Goal: Task Accomplishment & Management: Manage account settings

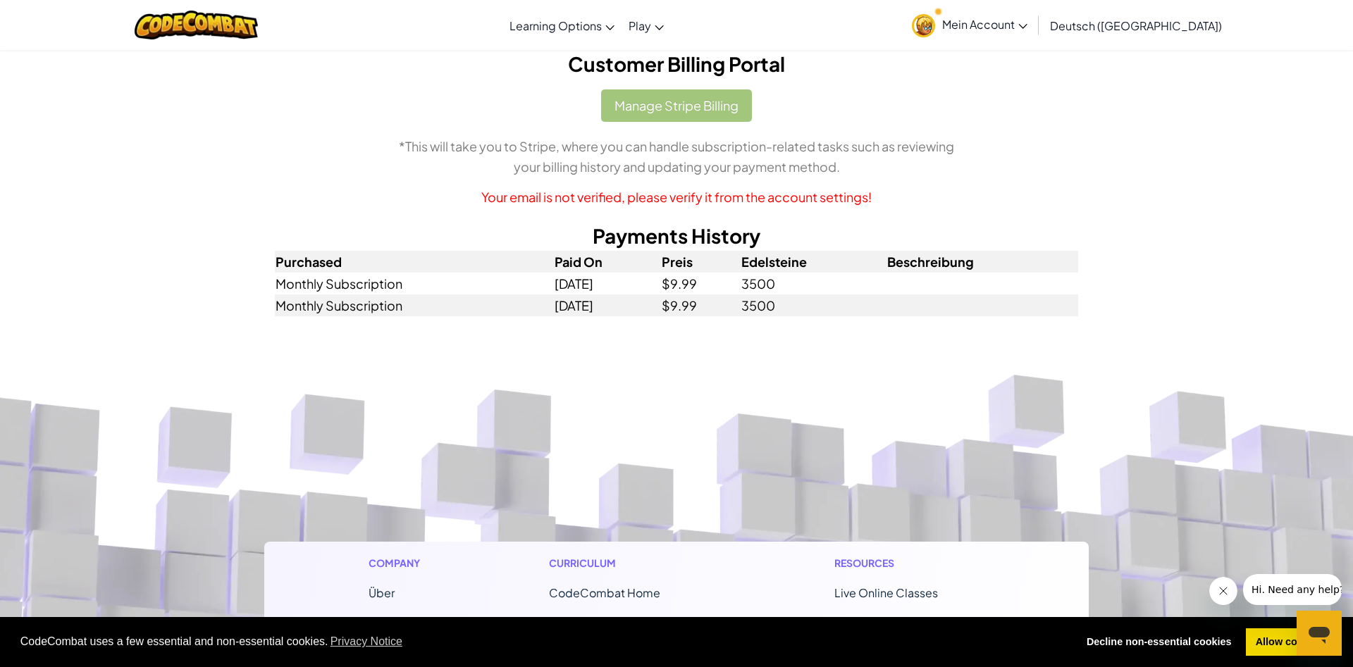
click at [1020, 26] on span "Mein Account" at bounding box center [984, 24] width 85 height 15
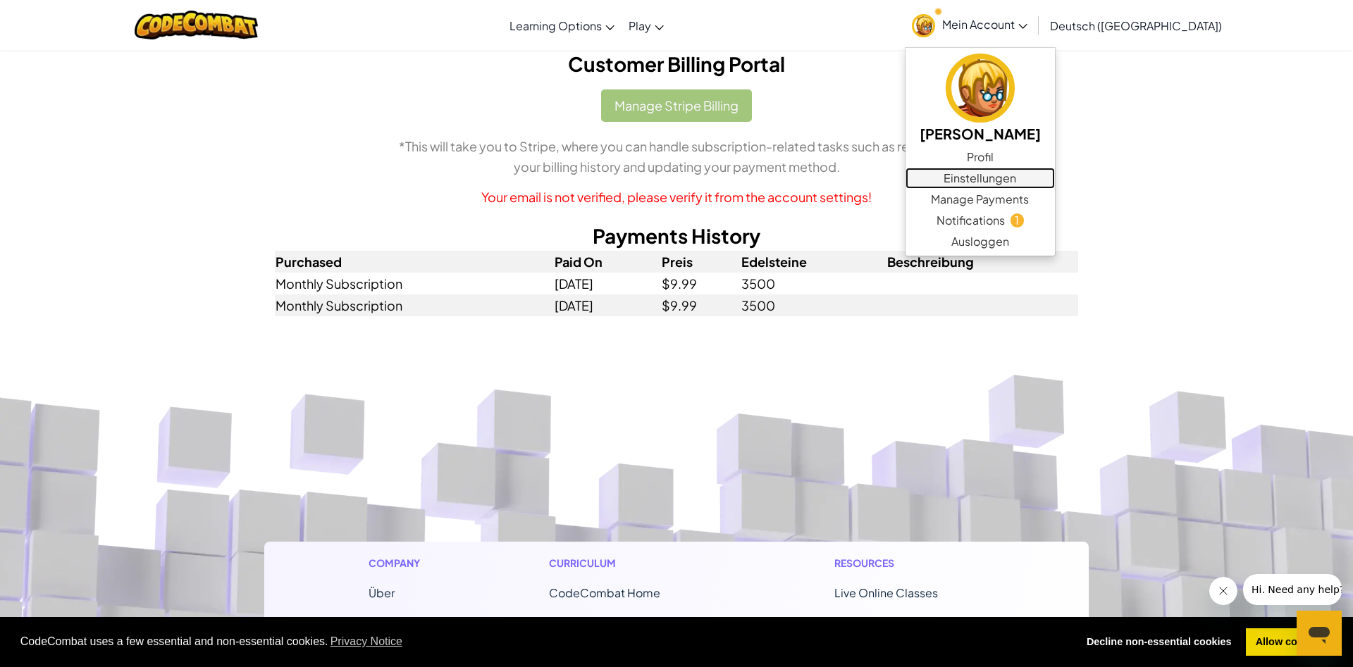
click at [1025, 178] on link "Einstellungen" at bounding box center [979, 178] width 149 height 21
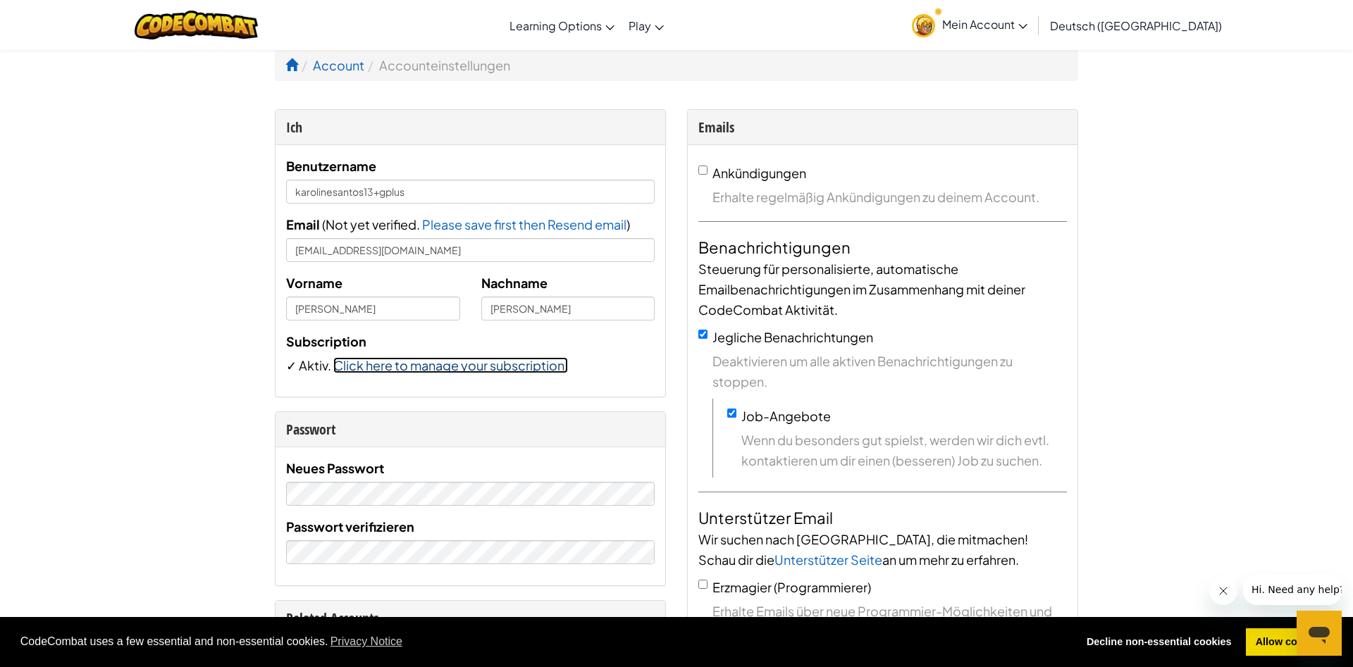
click at [473, 364] on link "Click here to manage your subscription." at bounding box center [450, 365] width 235 height 16
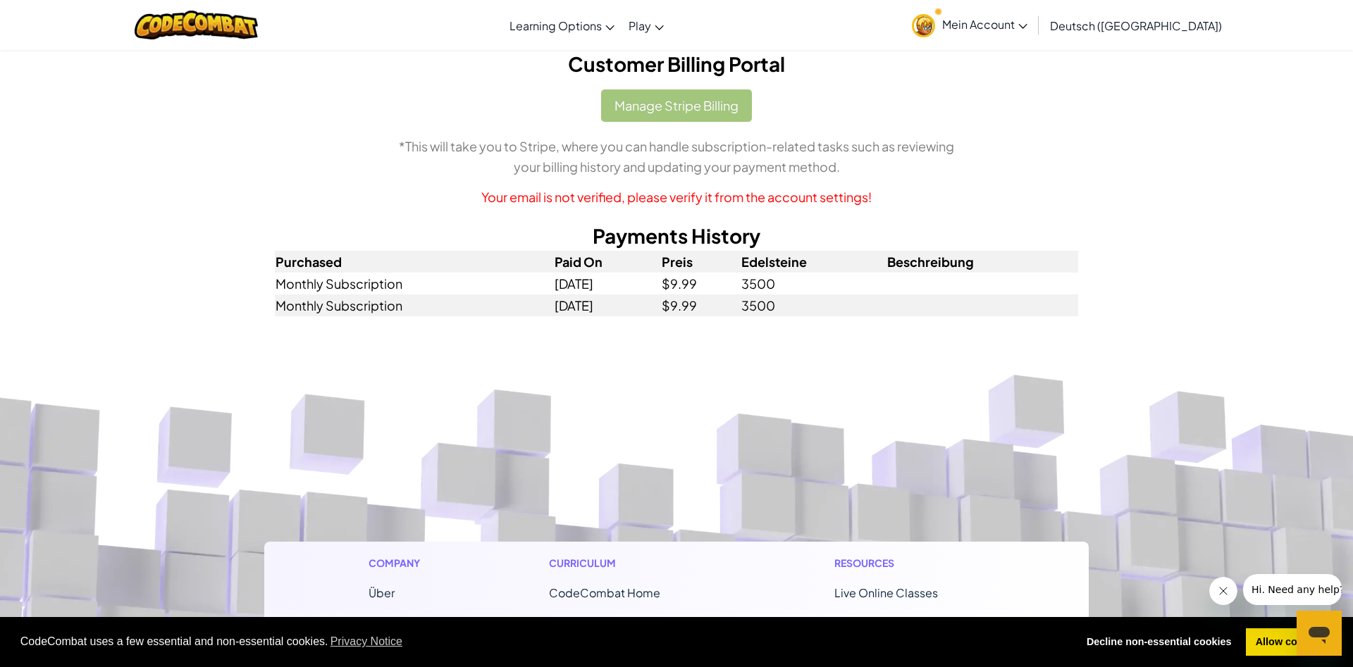
click at [683, 113] on div "Manage Stripe Billing *This will take you to Stripe, where you can handle subsc…" at bounding box center [676, 148] width 803 height 118
click at [667, 87] on div "Customer Billing Portal Manage Stripe Billing *This will take you to Stripe, wh…" at bounding box center [676, 182] width 803 height 267
click at [704, 283] on td "$9.99" at bounding box center [701, 284] width 80 height 22
click at [683, 198] on p "Your email is not verified, please verify it from the account settings!" at bounding box center [676, 197] width 803 height 20
click at [1034, 27] on link "Mein Account" at bounding box center [970, 25] width 130 height 44
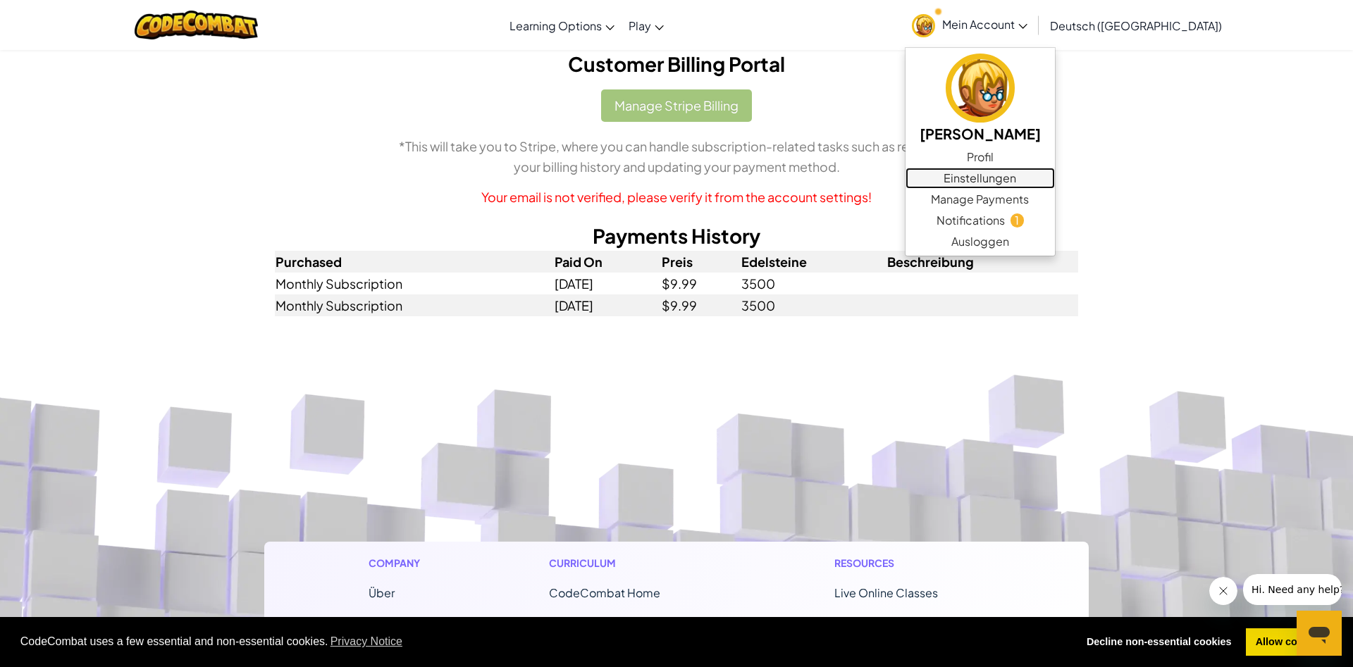
click at [1044, 172] on link "Einstellungen" at bounding box center [979, 178] width 149 height 21
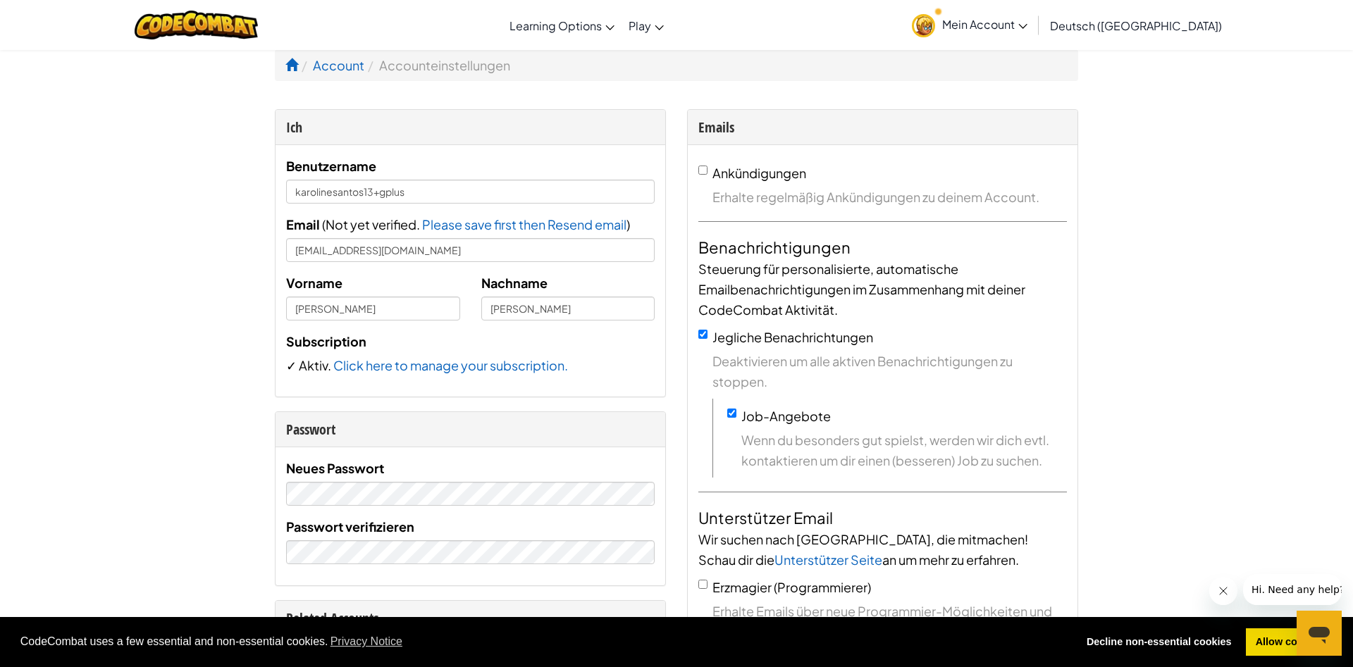
click at [297, 365] on span "✓" at bounding box center [292, 365] width 13 height 16
click at [551, 228] on span "Please save first then Resend email" at bounding box center [524, 224] width 204 height 16
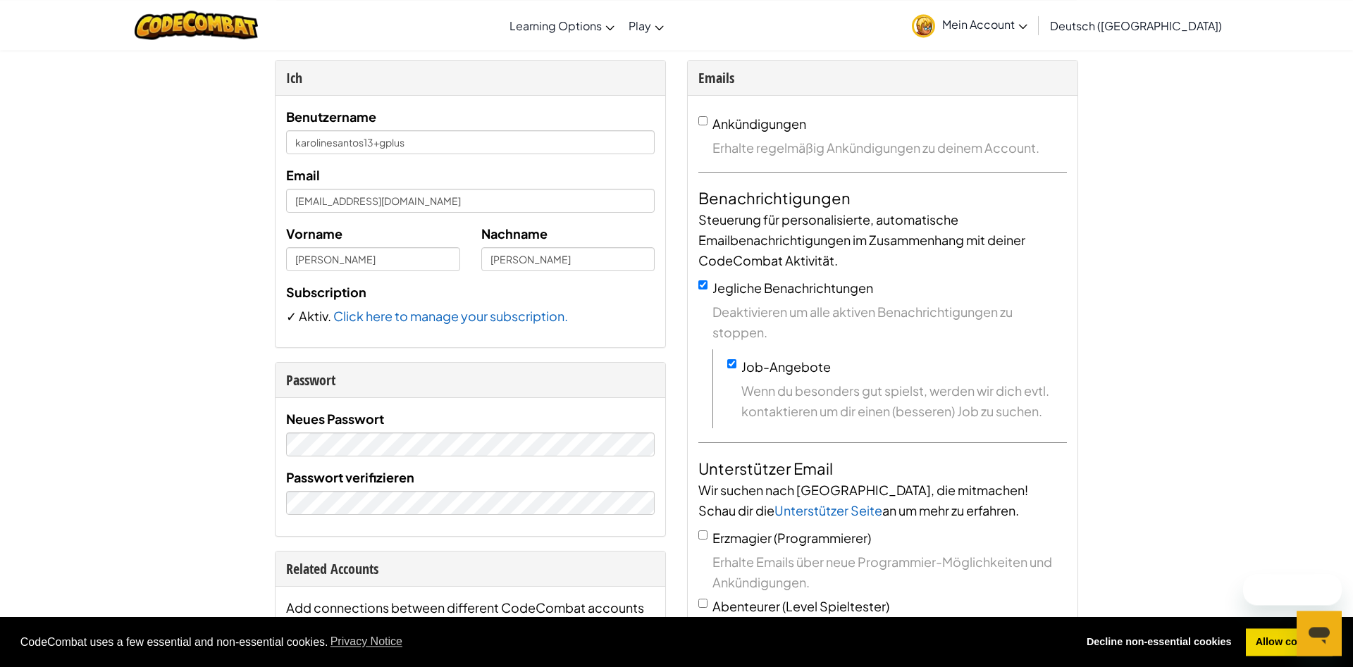
scroll to position [72, 0]
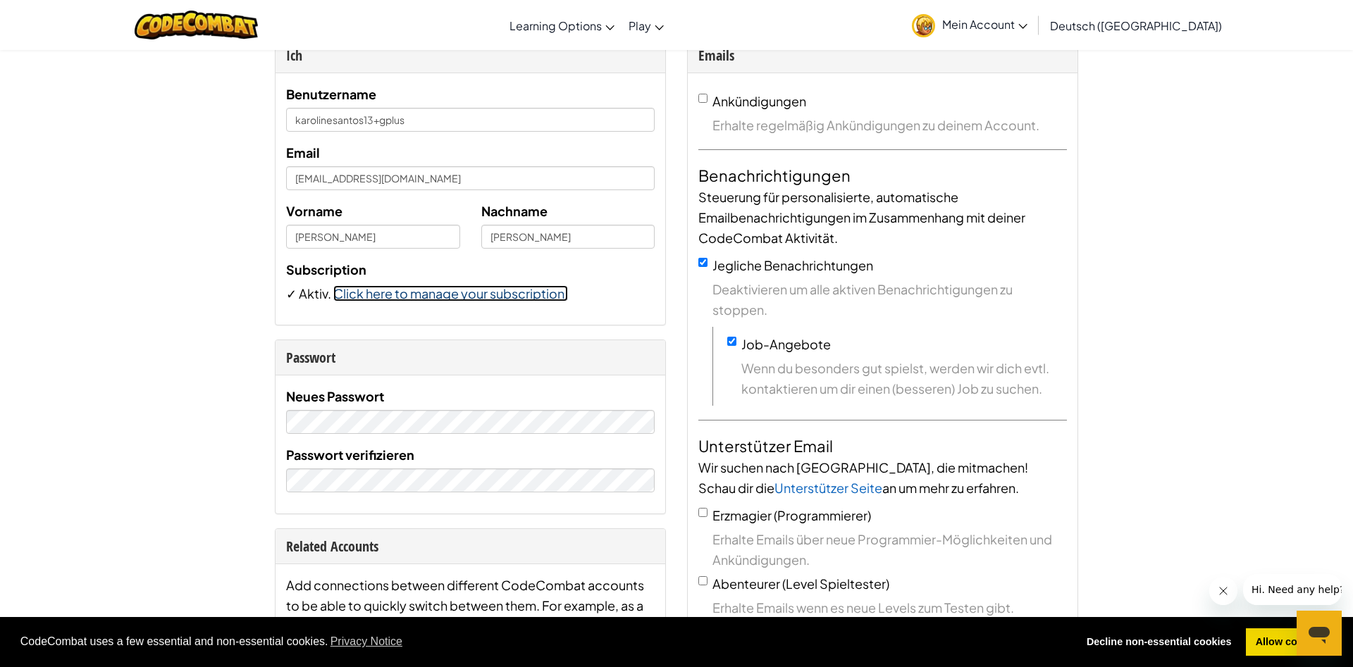
click at [431, 297] on link "Click here to manage your subscription." at bounding box center [450, 293] width 235 height 16
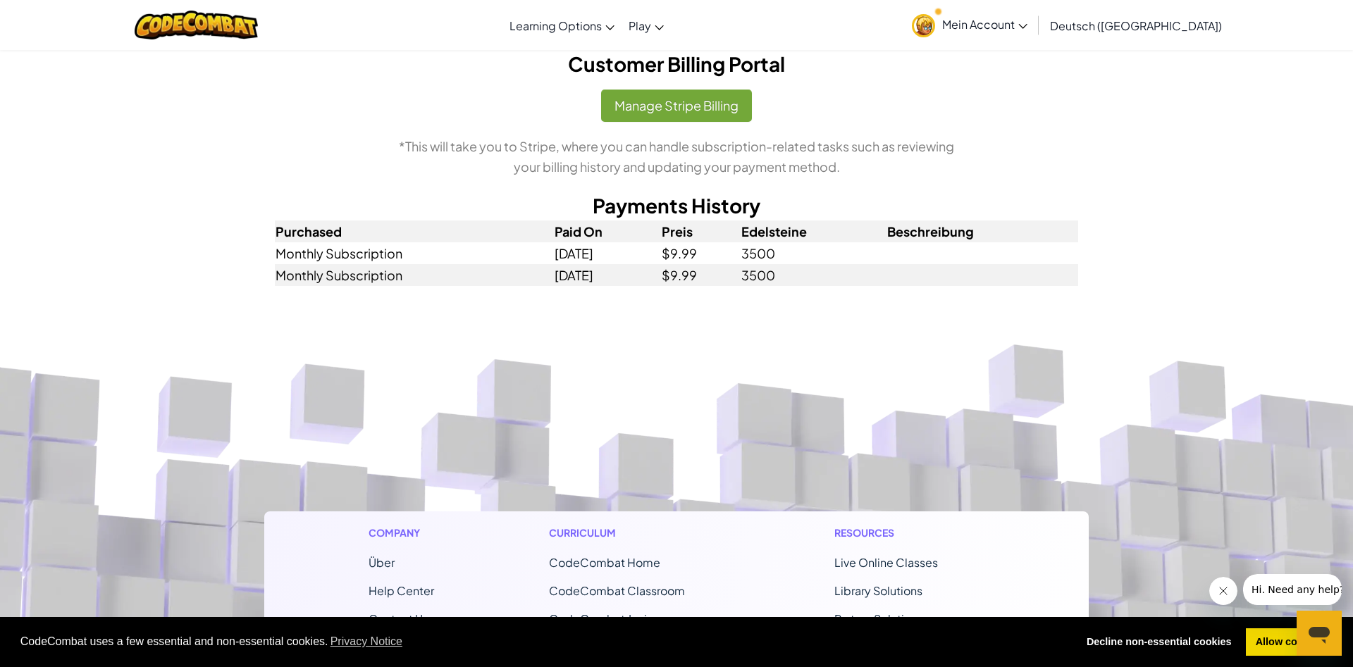
click at [674, 212] on h2 "Payments History" at bounding box center [676, 206] width 803 height 30
click at [658, 109] on button "Manage Stripe Billing" at bounding box center [676, 105] width 151 height 32
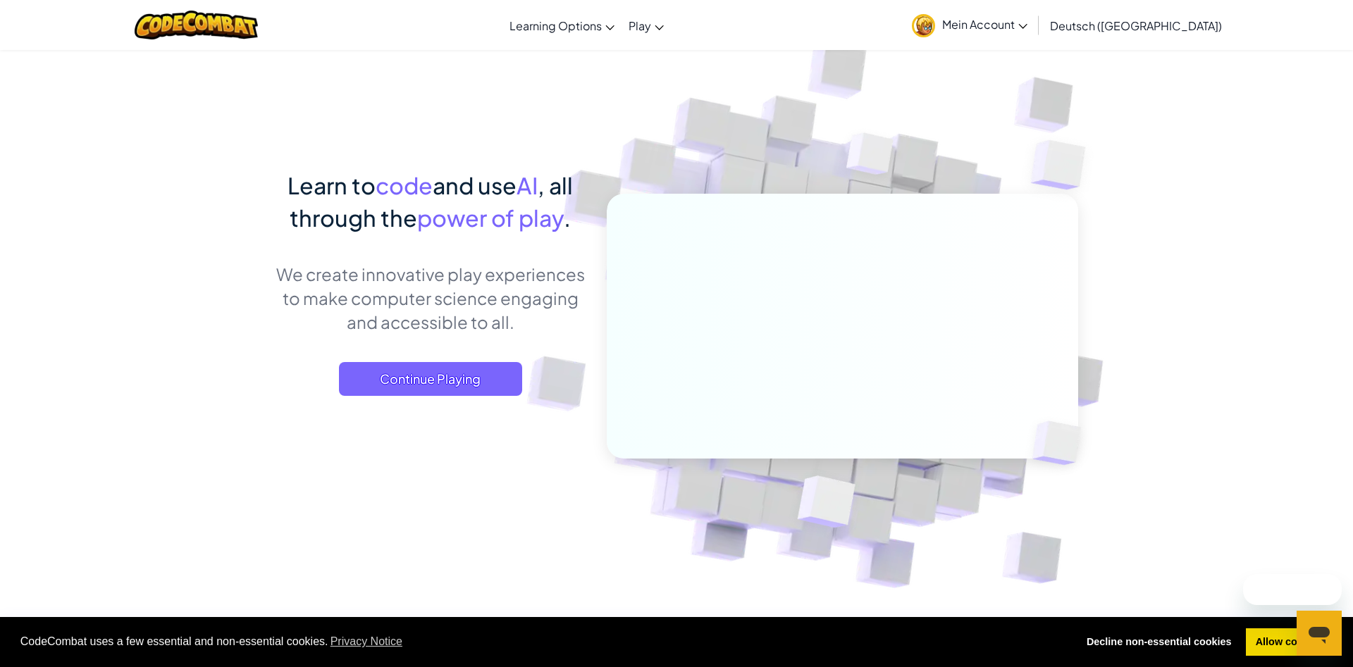
click at [1027, 30] on span "Mein Account" at bounding box center [984, 24] width 85 height 15
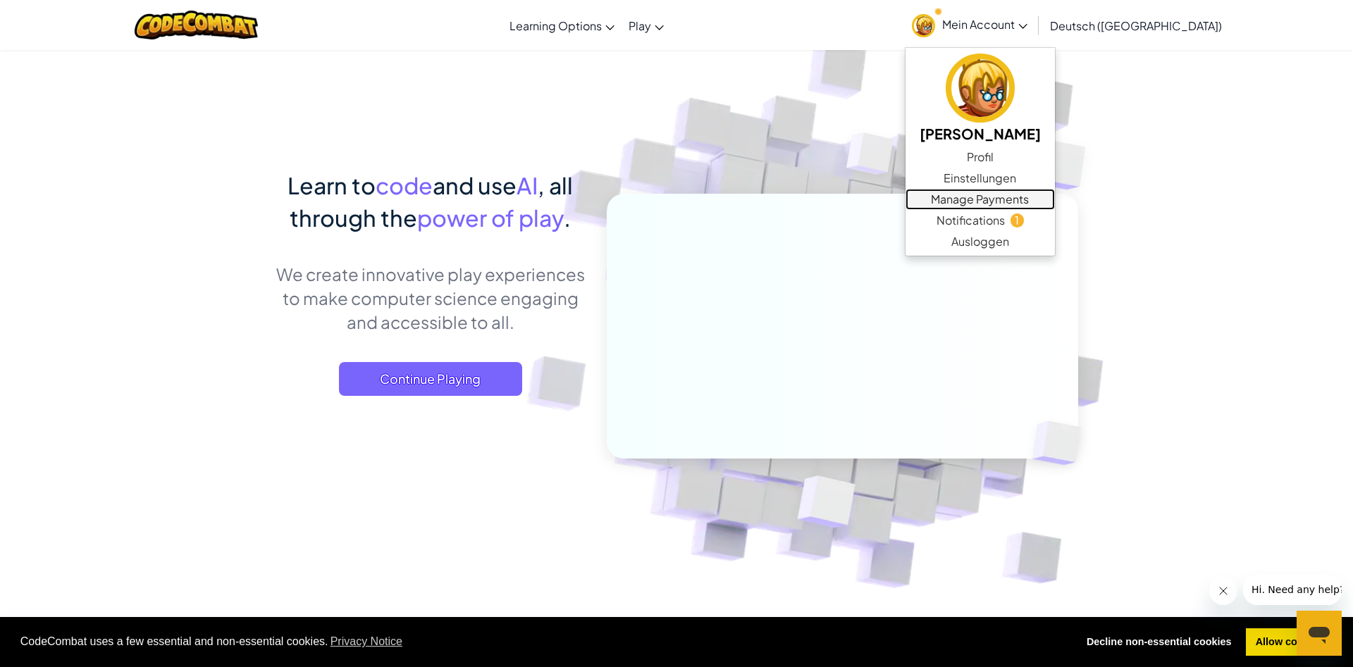
click at [1044, 204] on link "Manage Payments" at bounding box center [979, 199] width 149 height 21
